Goal: Task Accomplishment & Management: Manage account settings

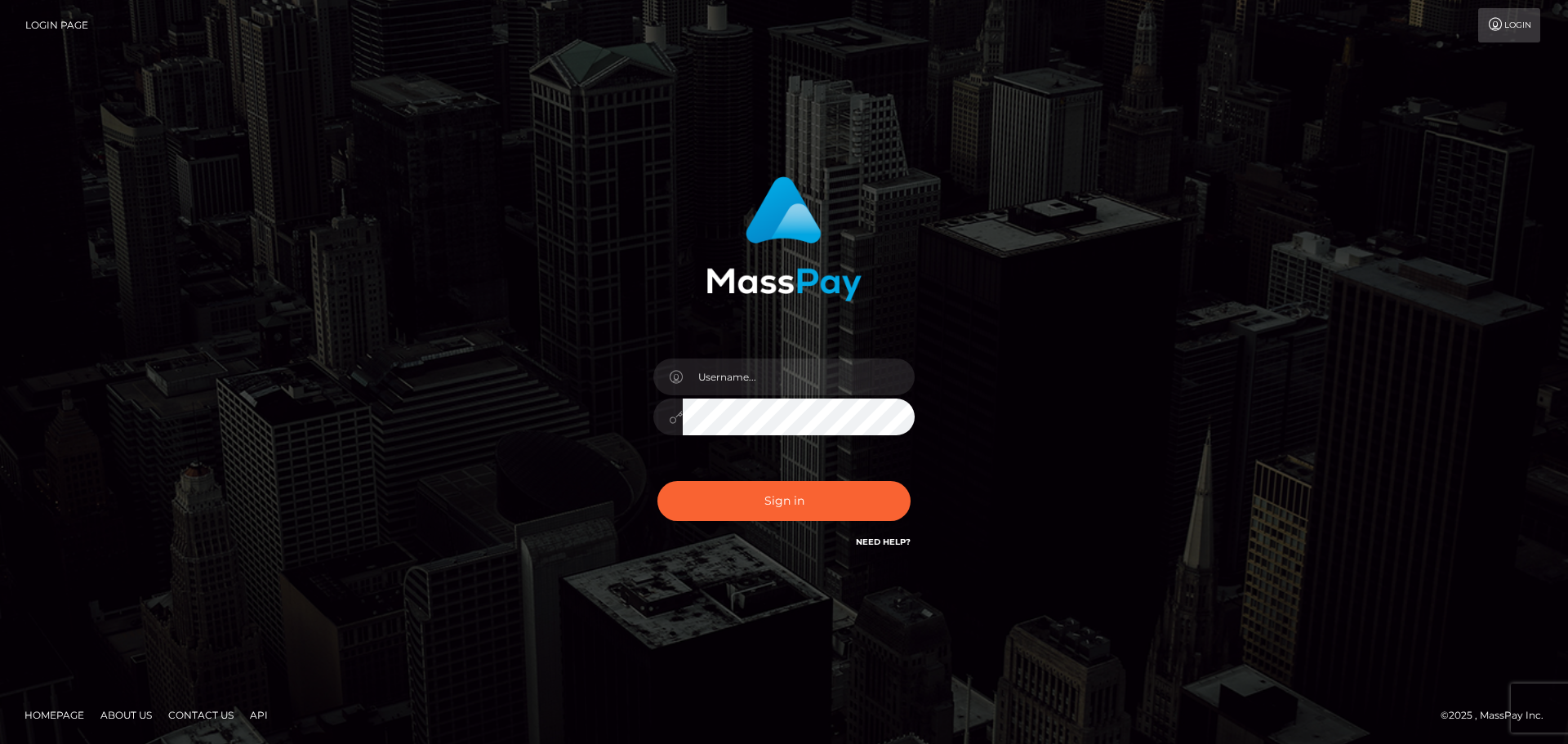
click at [754, 398] on div at bounding box center [783, 409] width 286 height 125
click at [775, 387] on input "Dmitri.wowcan" at bounding box center [798, 377] width 232 height 37
type input "Dmitri.rollacan"
click at [786, 500] on button "Sign in" at bounding box center [783, 501] width 253 height 40
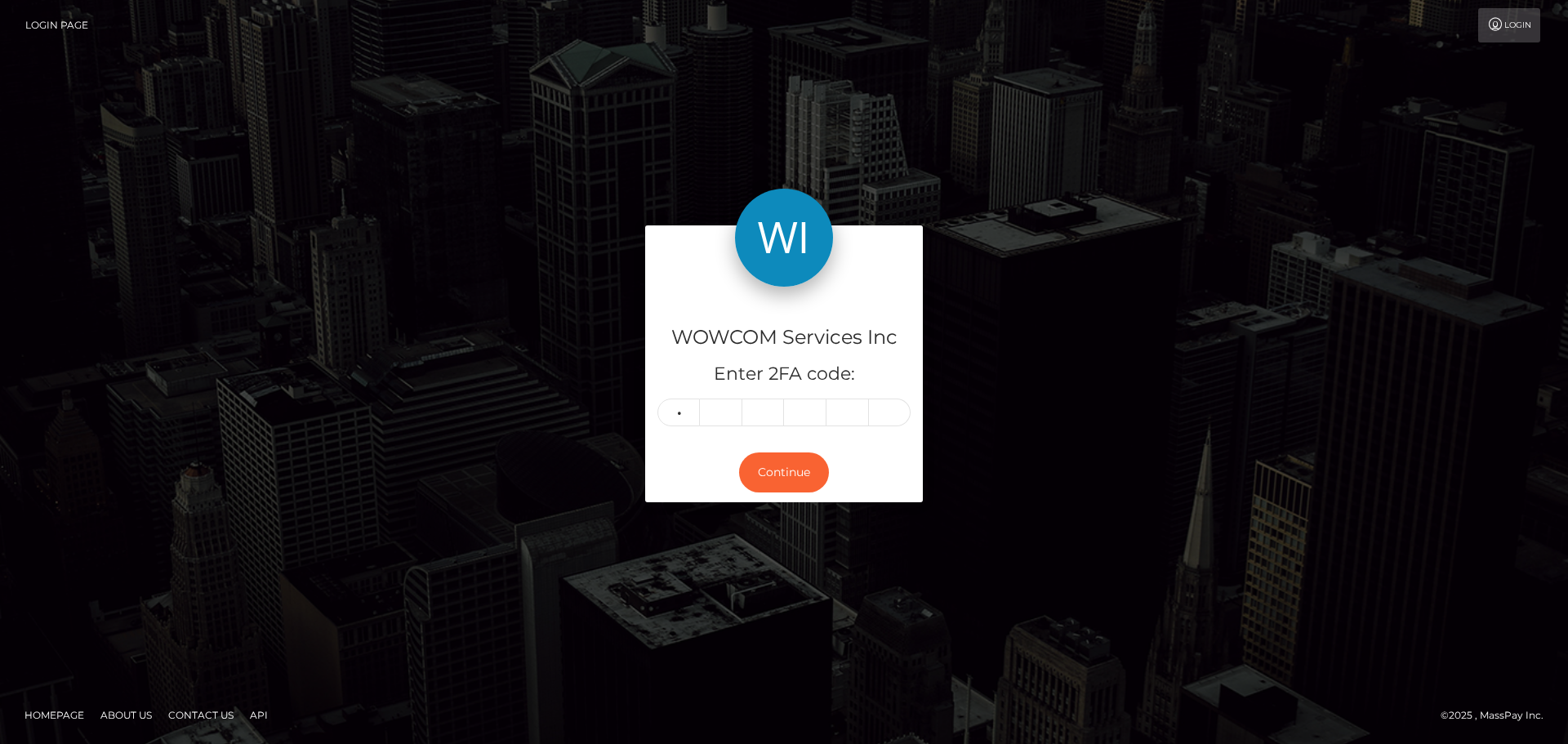
type input "9"
type input "6"
type input "0"
type input "9"
type input "8"
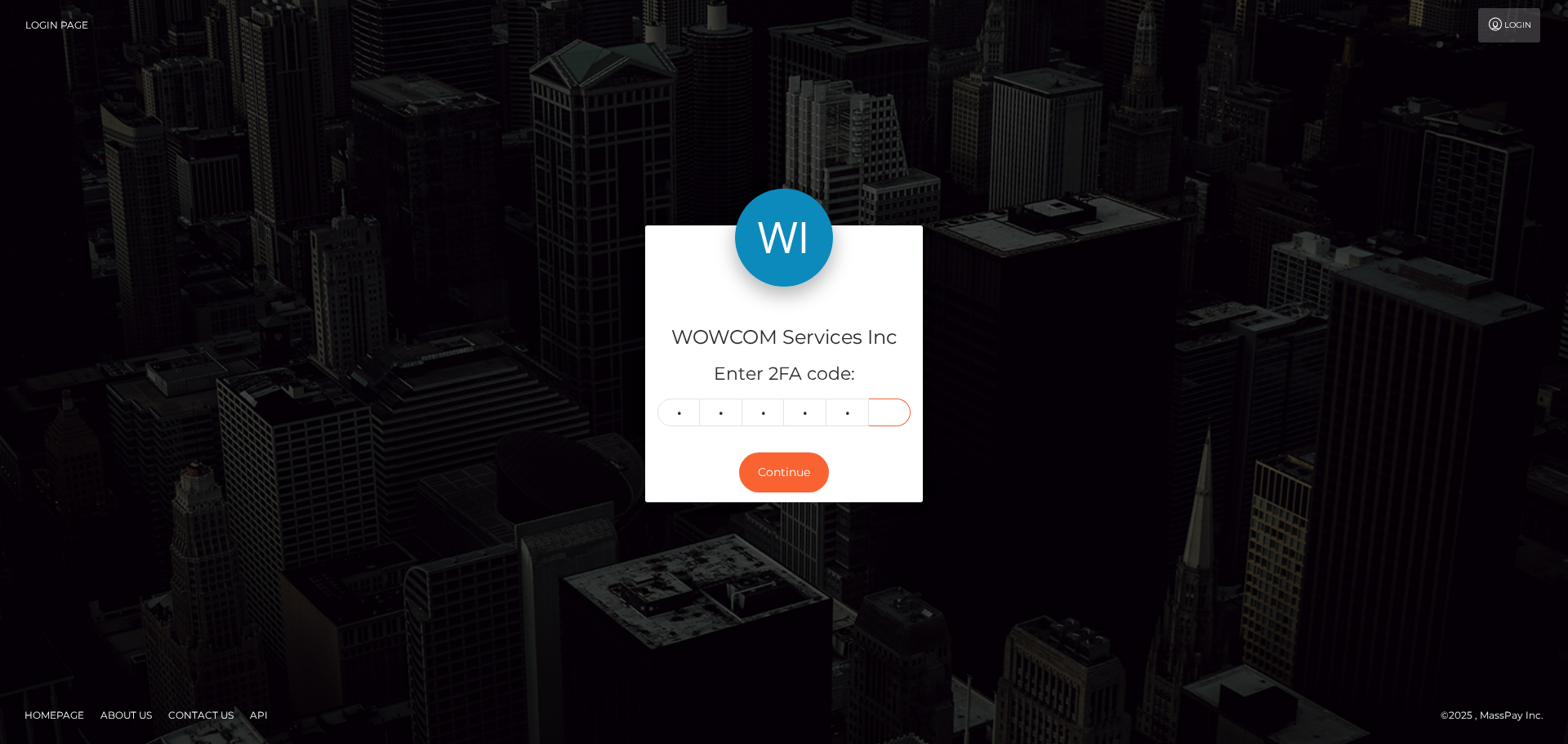
type input "1"
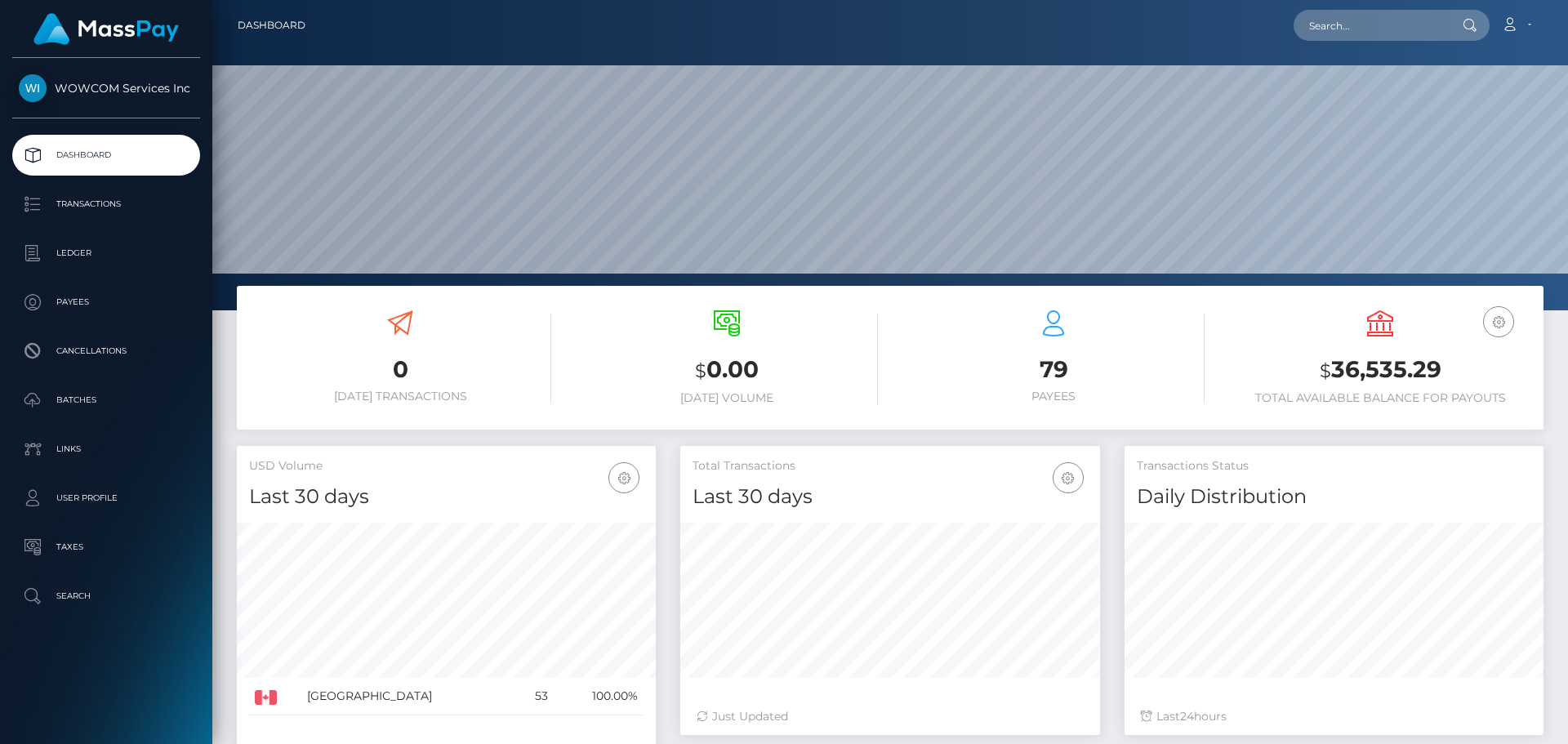
scroll to position [290, 419]
drag, startPoint x: 1328, startPoint y: 363, endPoint x: 1473, endPoint y: 374, distance: 145.4
click at [1473, 374] on h3 "$ 36,535.29" at bounding box center [1380, 371] width 302 height 34
copy h3 "36,535.29"
